Goal: Information Seeking & Learning: Learn about a topic

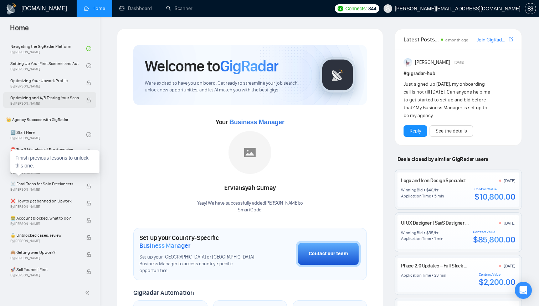
scroll to position [107, 0]
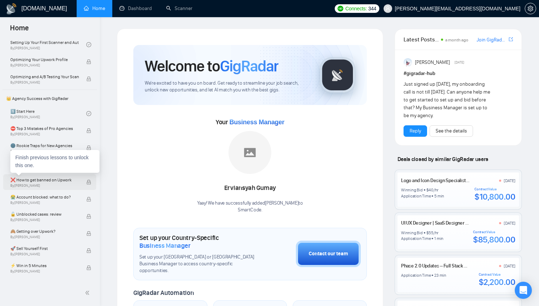
click at [40, 180] on span "❌ How to get banned on Upwork" at bounding box center [44, 179] width 68 height 7
click at [46, 181] on span "❌ How to get banned on Upwork" at bounding box center [44, 179] width 68 height 7
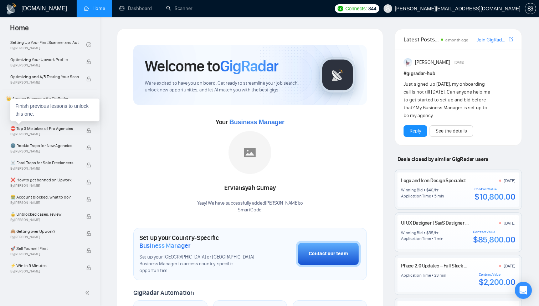
click at [55, 111] on div "Finish previous lessons to unlock this one." at bounding box center [54, 109] width 89 height 23
click at [56, 110] on link "1️⃣ Start Here By [PERSON_NAME]" at bounding box center [48, 114] width 76 height 16
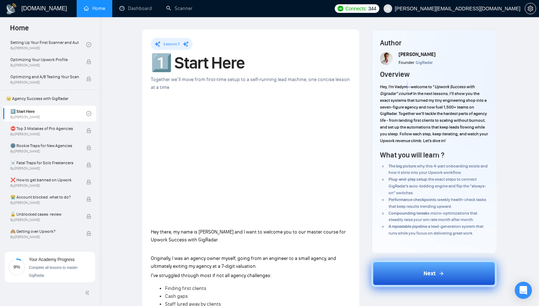
click at [417, 276] on button "Next" at bounding box center [434, 273] width 126 height 27
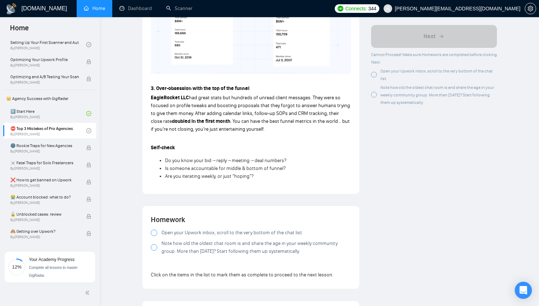
scroll to position [486, 0]
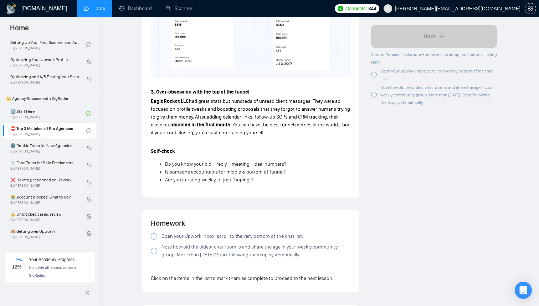
click at [159, 232] on label "Open your Upwork inbox, scroll to the very bottom of the chat list." at bounding box center [251, 236] width 200 height 8
click at [154, 248] on div at bounding box center [154, 251] width 6 height 6
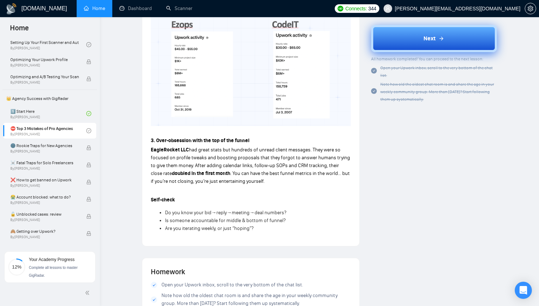
click at [423, 45] on button "Next" at bounding box center [434, 38] width 126 height 27
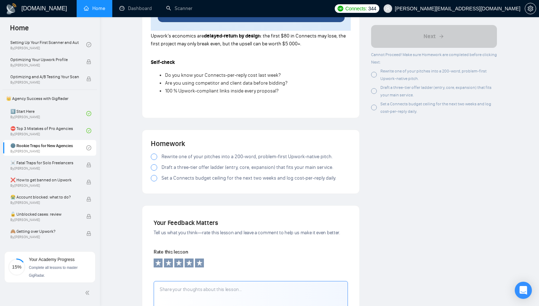
scroll to position [764, 0]
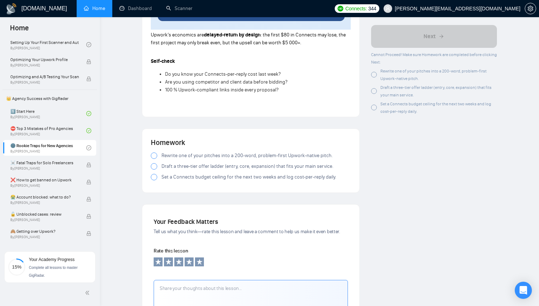
click at [159, 156] on label "Rewrite one of your pitches into a 200-word, problem-first Upwork-native pitch." at bounding box center [251, 156] width 200 height 8
click at [159, 170] on label "Draft a three-tier offer ladder (entry, core, expansion) that fits your main se…" at bounding box center [251, 166] width 200 height 8
click at [155, 168] on div at bounding box center [154, 166] width 6 height 6
click at [153, 180] on div at bounding box center [154, 177] width 6 height 6
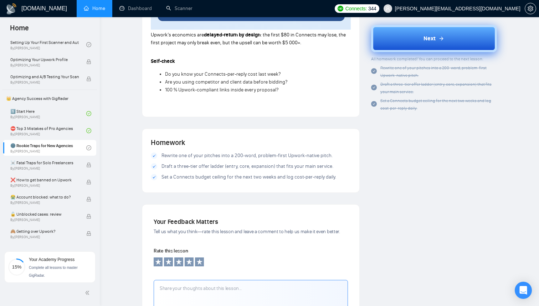
click at [419, 36] on button "Next" at bounding box center [434, 38] width 126 height 27
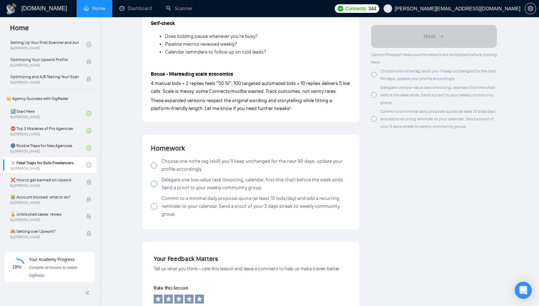
scroll to position [776, 0]
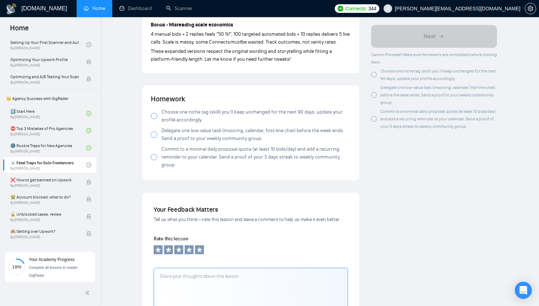
click at [154, 118] on div at bounding box center [154, 116] width 6 height 6
click at [157, 134] on label "Delegate one low-value task (invoicing, calendar, first-line chat) before the w…" at bounding box center [251, 135] width 200 height 16
click at [157, 157] on label "Commit to a minimal daily proposal quota (at least 10 bids/day) and add a recur…" at bounding box center [251, 157] width 200 height 24
click at [157, 160] on span at bounding box center [154, 157] width 6 height 6
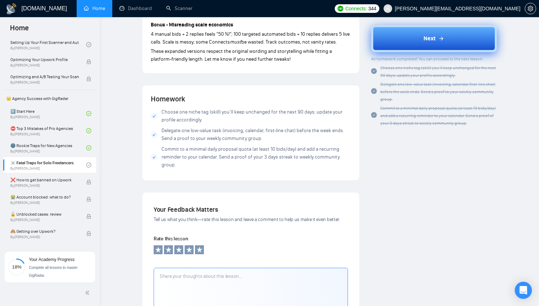
click at [424, 35] on span "Next" at bounding box center [430, 38] width 12 height 9
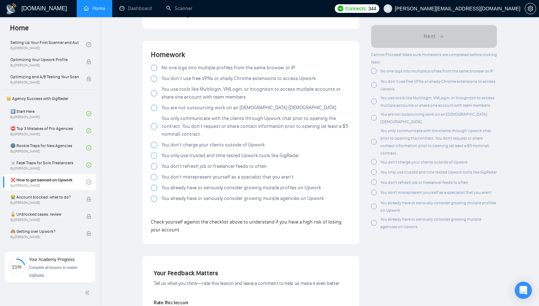
scroll to position [1333, 0]
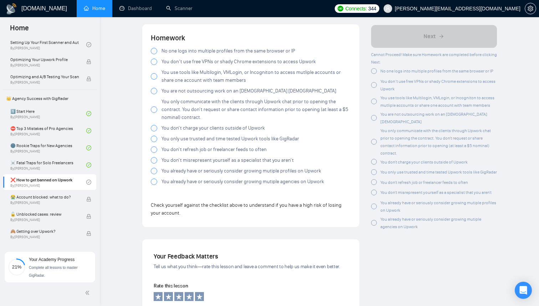
click at [152, 48] on div at bounding box center [154, 51] width 6 height 6
click at [153, 61] on div "No one logs into multiple profiles from the same browser or IP You don’t use fr…" at bounding box center [251, 117] width 200 height 141
click at [154, 58] on label "You don’t use free VPNs or shady Chrome extensions to access Upwork" at bounding box center [251, 62] width 200 height 8
click at [154, 58] on div at bounding box center [154, 61] width 6 height 6
click at [156, 73] on div at bounding box center [154, 76] width 6 height 6
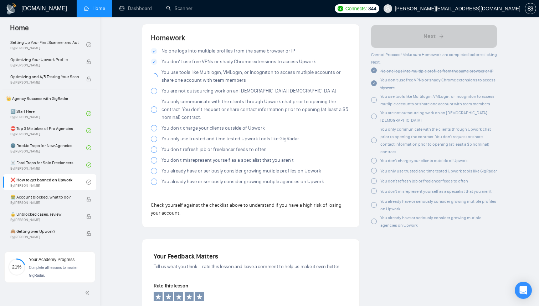
click at [156, 88] on div at bounding box center [154, 91] width 6 height 6
click at [154, 99] on label "You only communicate with the clients through Upwork chat prior to opening the …" at bounding box center [251, 110] width 200 height 24
click at [154, 125] on div at bounding box center [154, 128] width 6 height 6
click at [154, 136] on div at bounding box center [154, 139] width 6 height 6
click at [156, 146] on div at bounding box center [154, 149] width 6 height 6
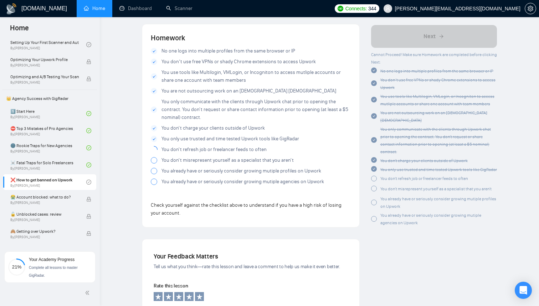
click at [156, 157] on div at bounding box center [154, 160] width 6 height 6
click at [154, 168] on div at bounding box center [154, 171] width 6 height 6
click at [154, 158] on label "You don't misrepresent yourself as a specialist that you aren't" at bounding box center [251, 160] width 200 height 8
click at [156, 178] on div at bounding box center [154, 181] width 6 height 6
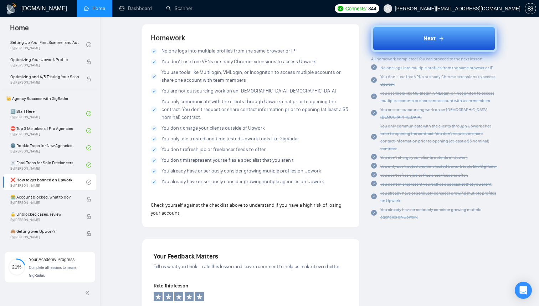
click at [415, 41] on button "Next" at bounding box center [434, 38] width 126 height 27
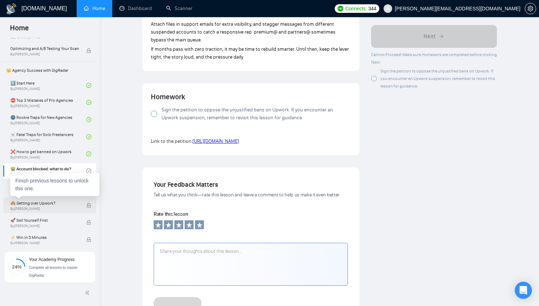
scroll to position [189, 0]
